Goal: Transaction & Acquisition: Purchase product/service

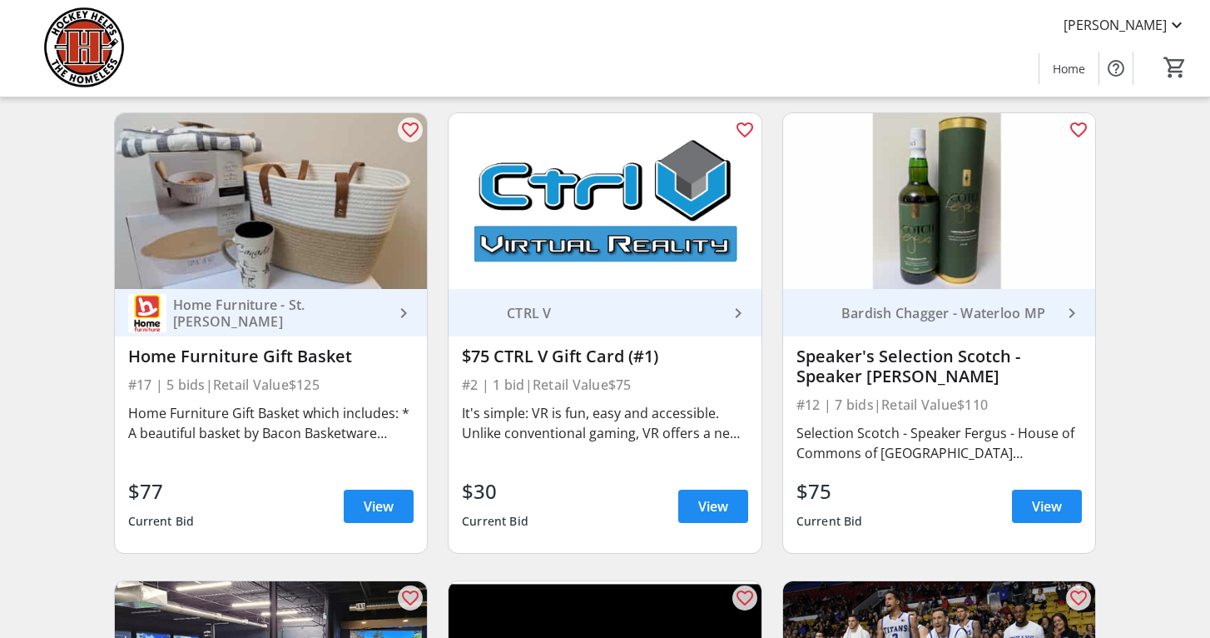
scroll to position [3462, 0]
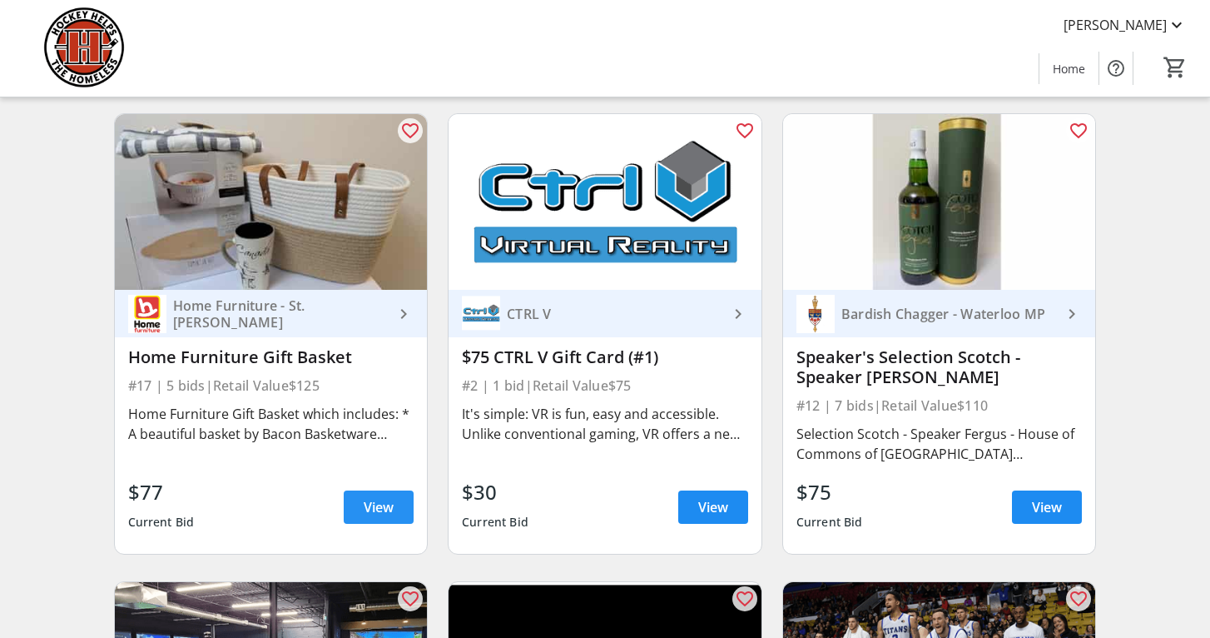
click at [382, 509] on span "View" at bounding box center [379, 507] width 30 height 20
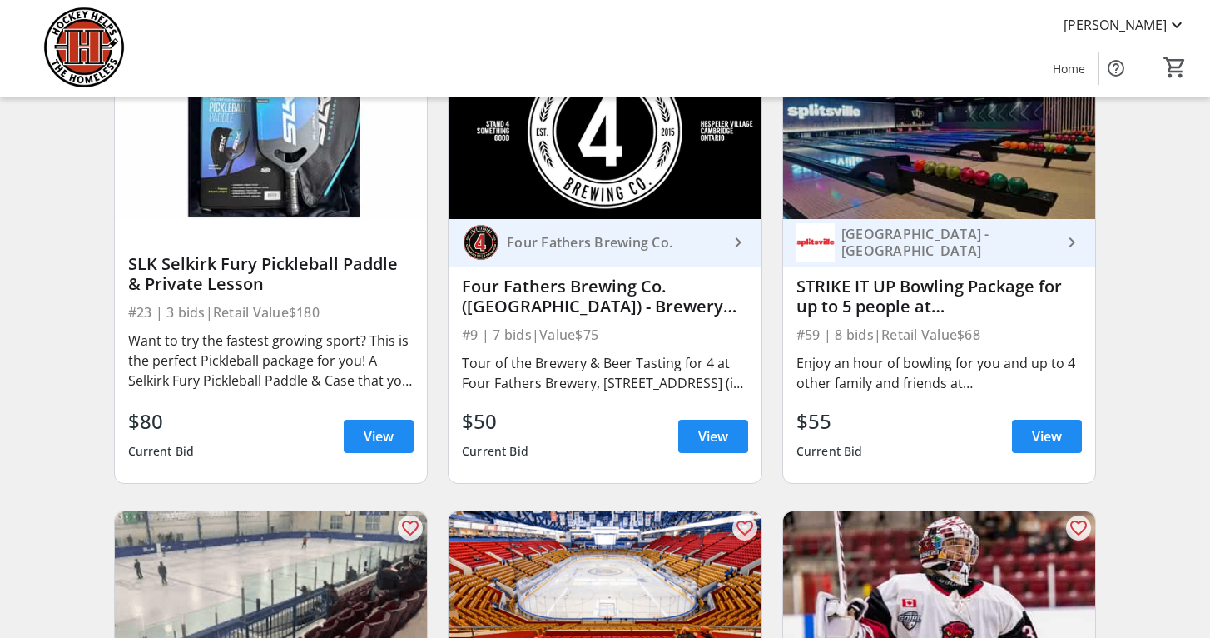
scroll to position [4479, 0]
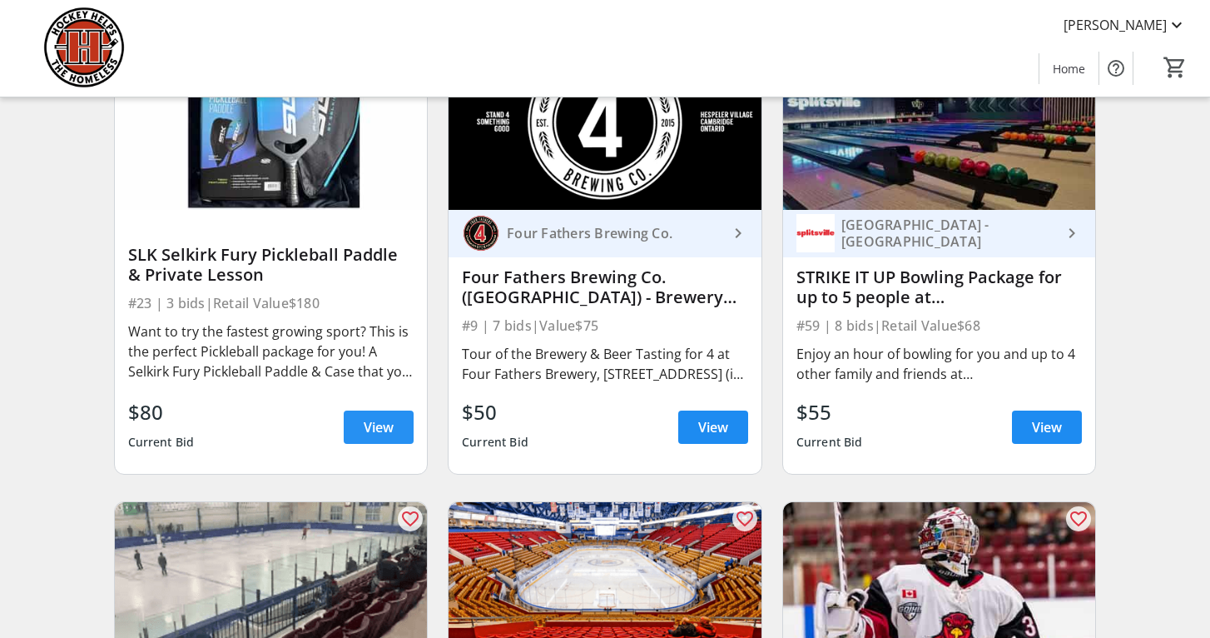
click at [382, 420] on span "View" at bounding box center [379, 427] width 30 height 20
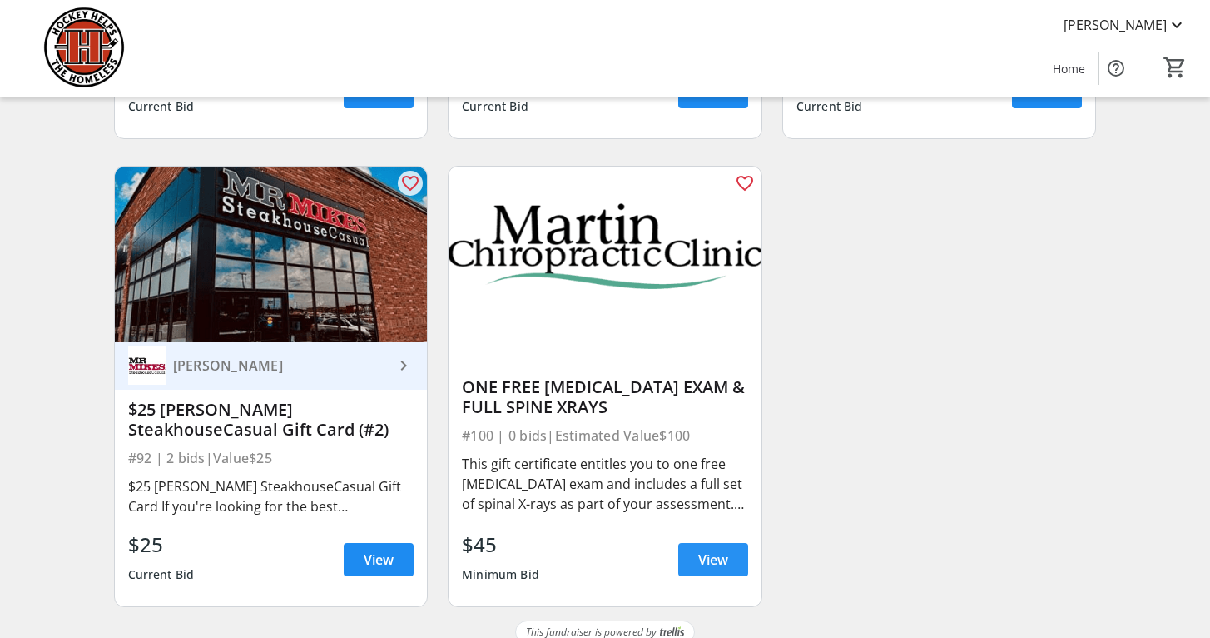
scroll to position [15536, 0]
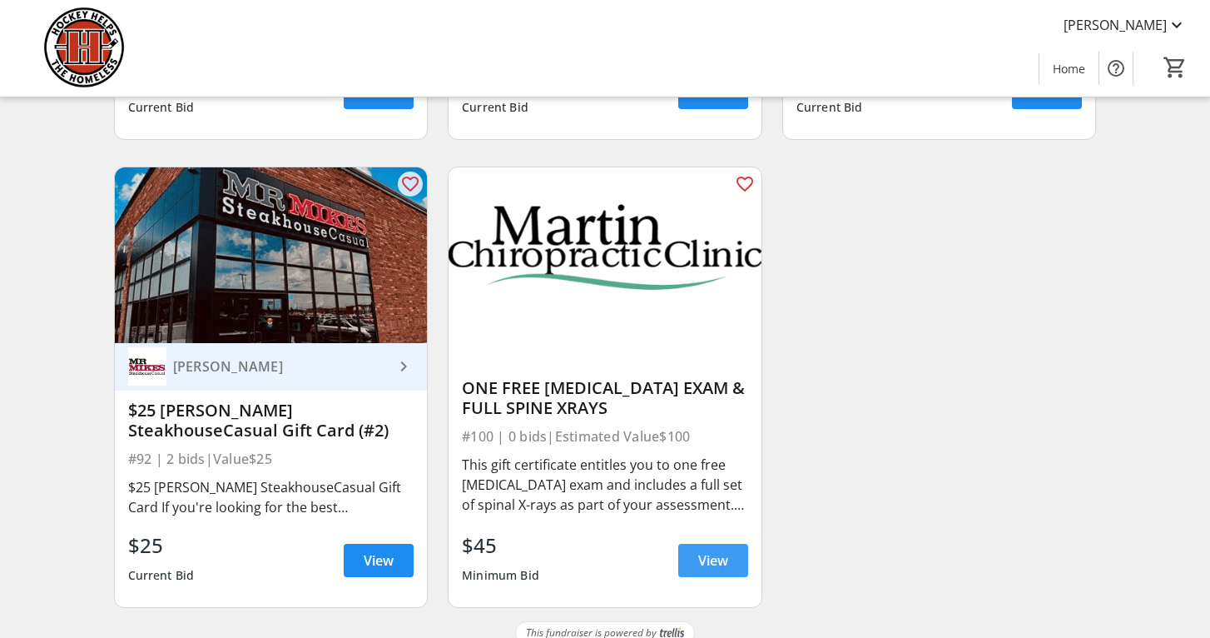
click at [709, 550] on span "View" at bounding box center [713, 560] width 30 height 20
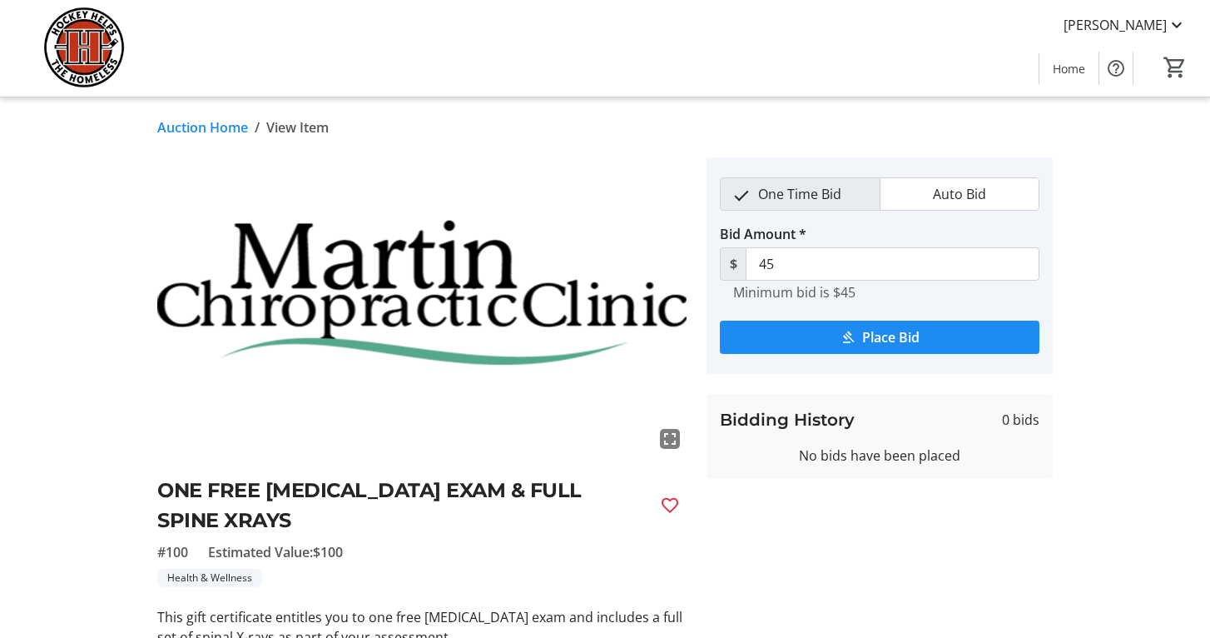
click at [214, 127] on link "Auction Home" at bounding box center [202, 127] width 91 height 20
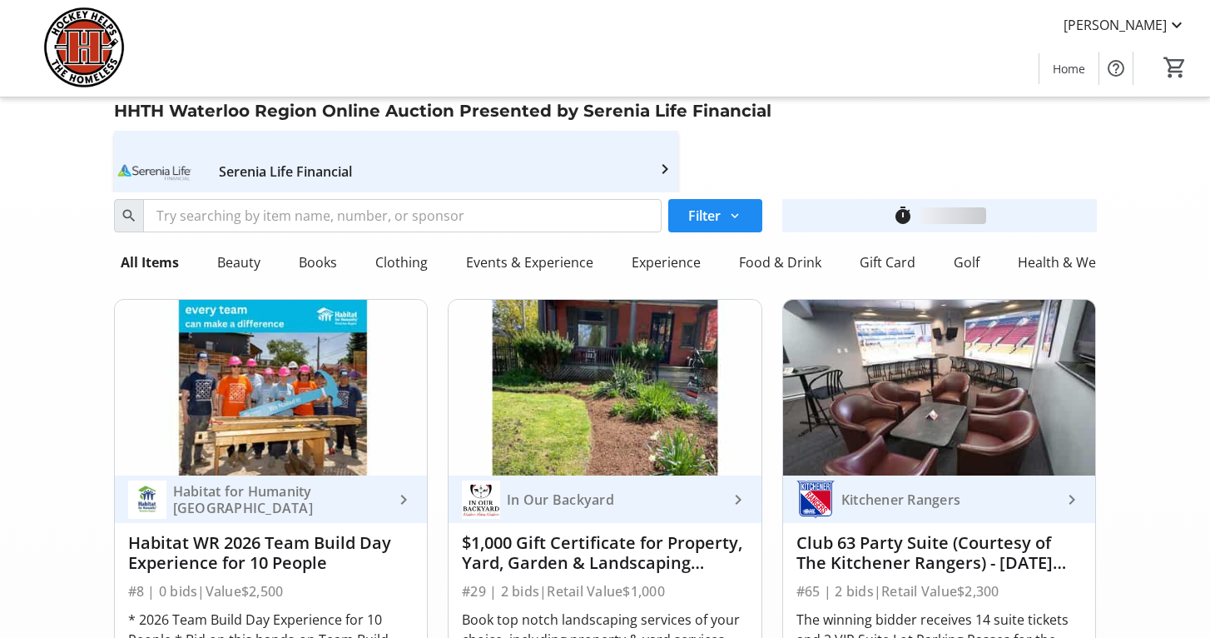
scroll to position [15536, 0]
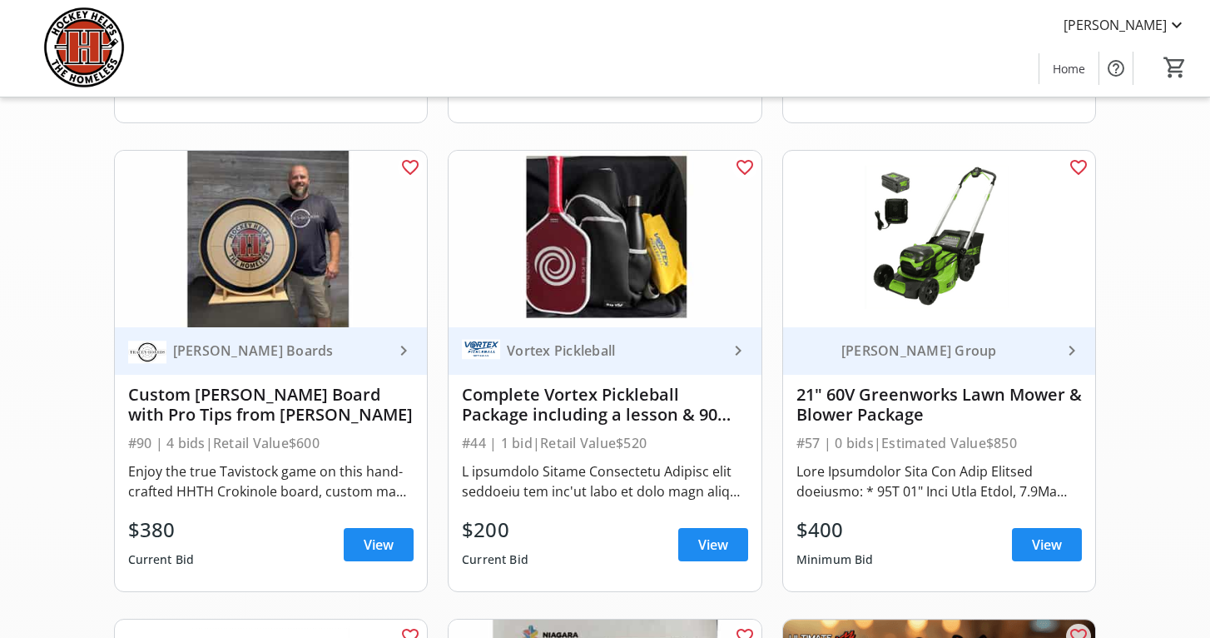
scroll to position [619, 0]
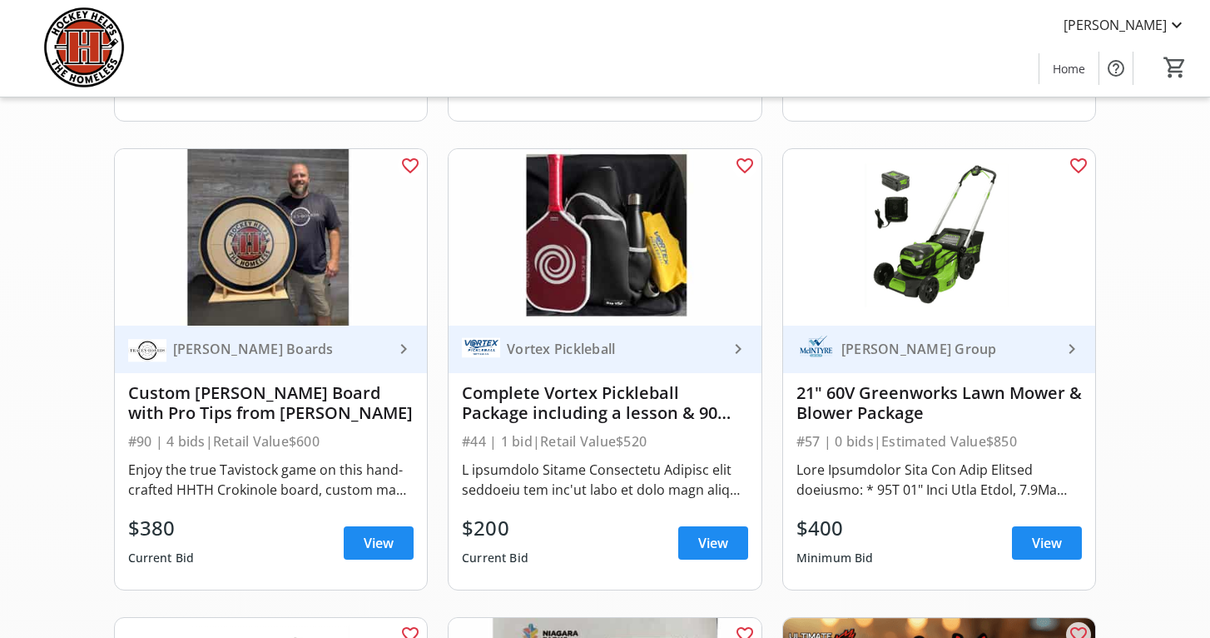
click at [344, 352] on div "[PERSON_NAME] Boards" at bounding box center [280, 348] width 228 height 17
